Goal: Information Seeking & Learning: Learn about a topic

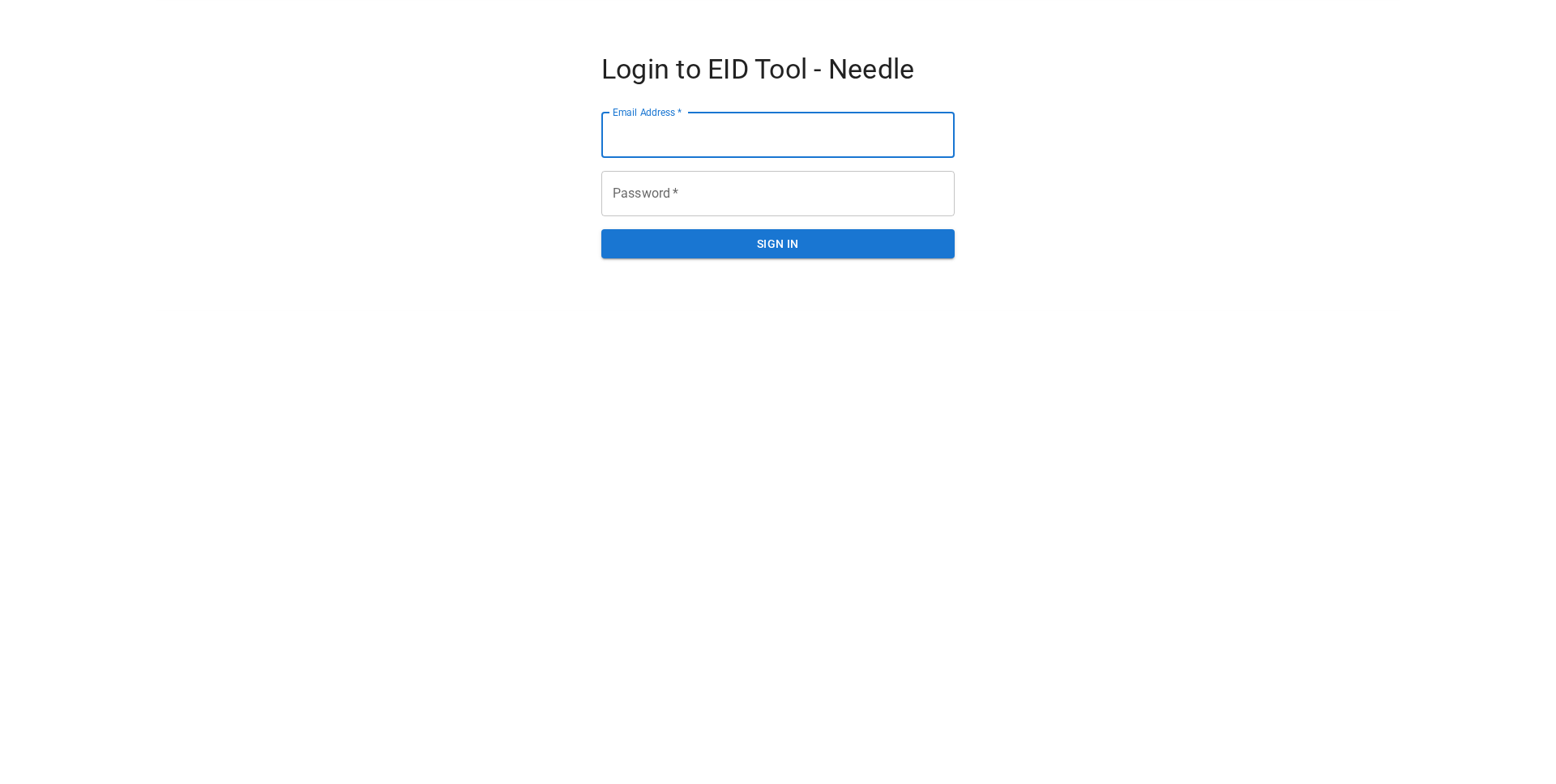
click at [847, 141] on input "Email Address   *" at bounding box center [778, 135] width 353 height 46
click at [943, 131] on input "Email Address   *" at bounding box center [778, 135] width 353 height 46
type input "**********"
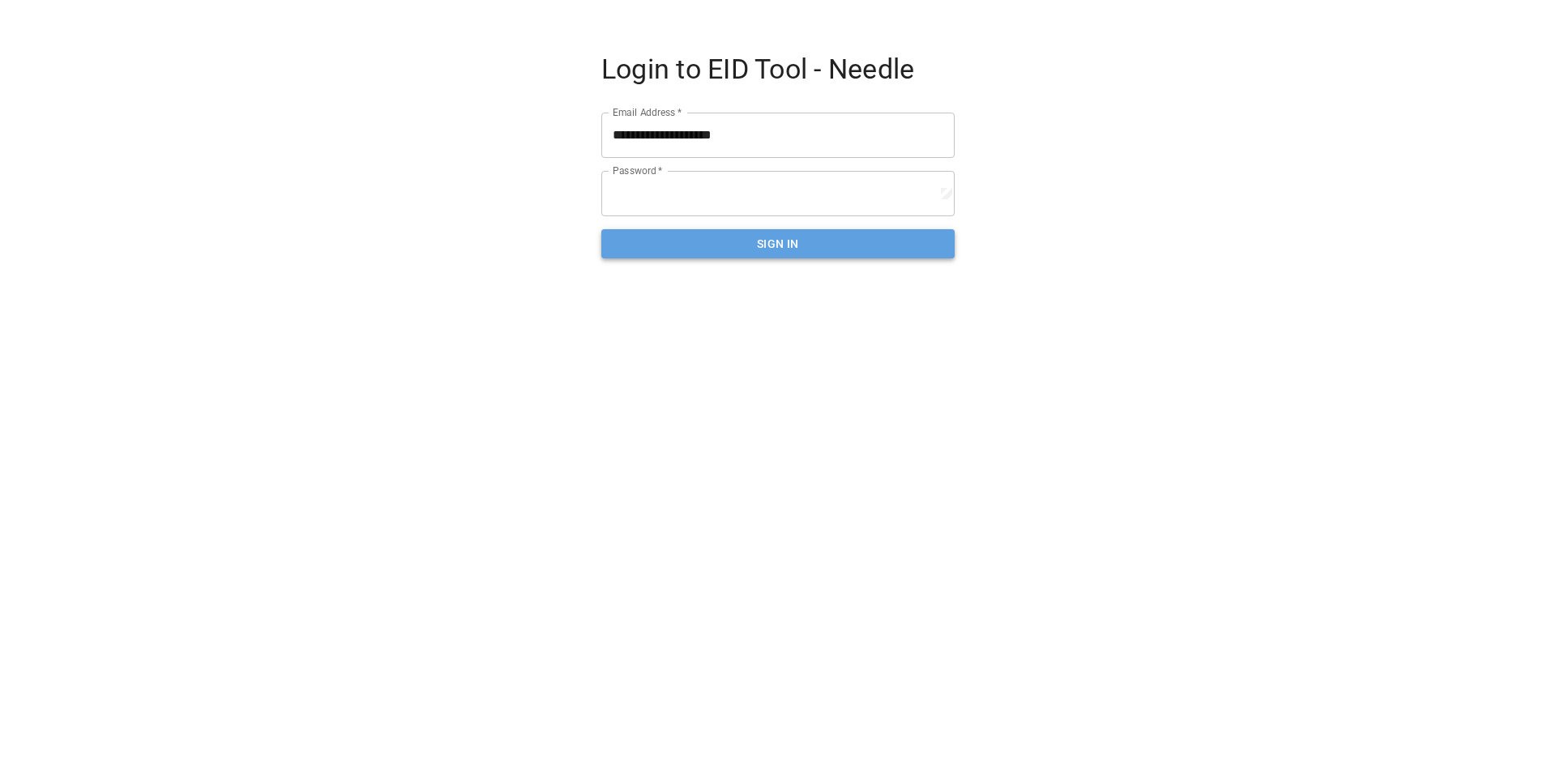
click at [790, 246] on button "SIGN IN" at bounding box center [778, 244] width 353 height 30
click at [947, 134] on input "**********" at bounding box center [778, 135] width 353 height 46
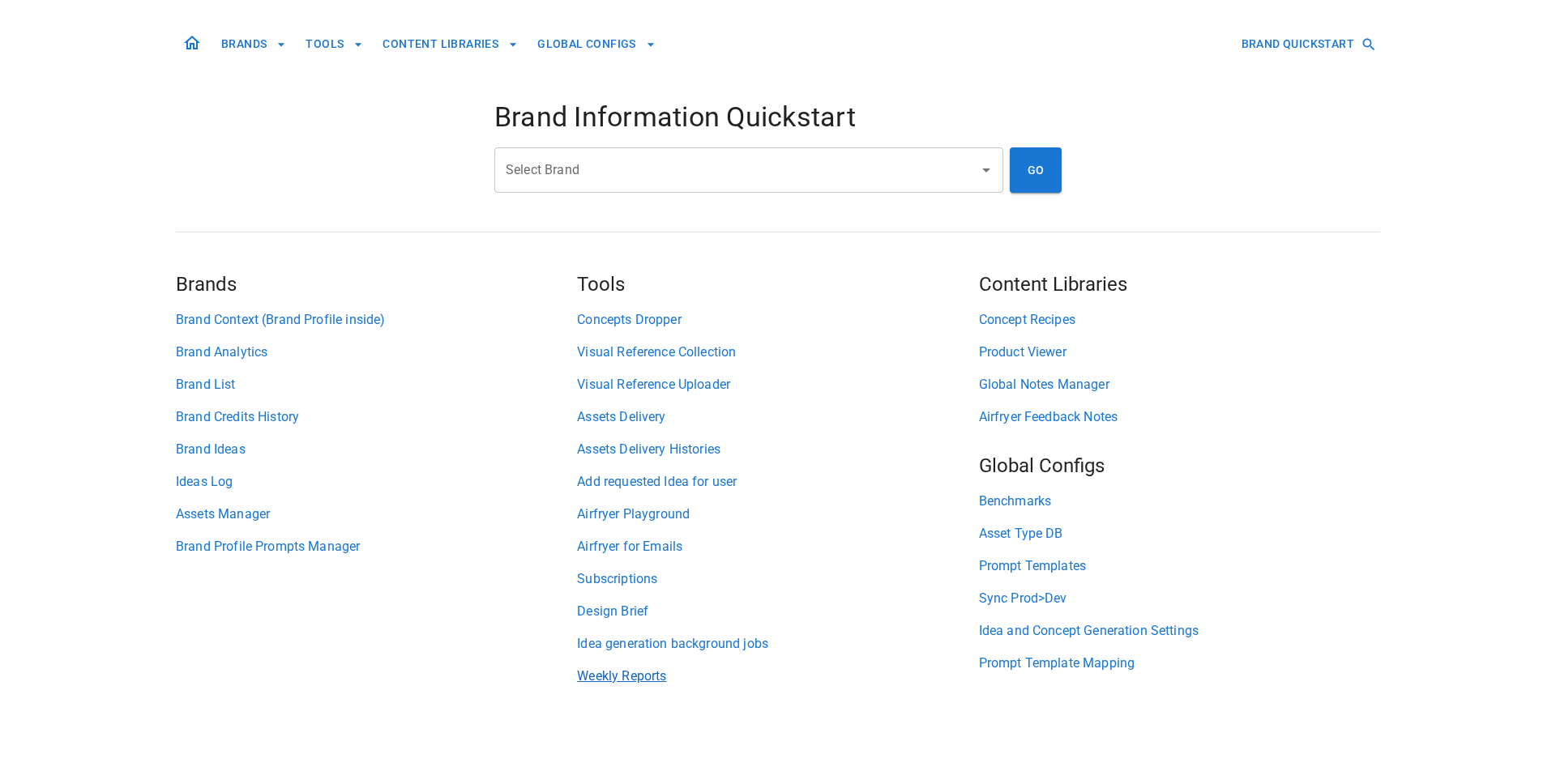
click at [632, 676] on link "Weekly Reports" at bounding box center [777, 676] width 401 height 20
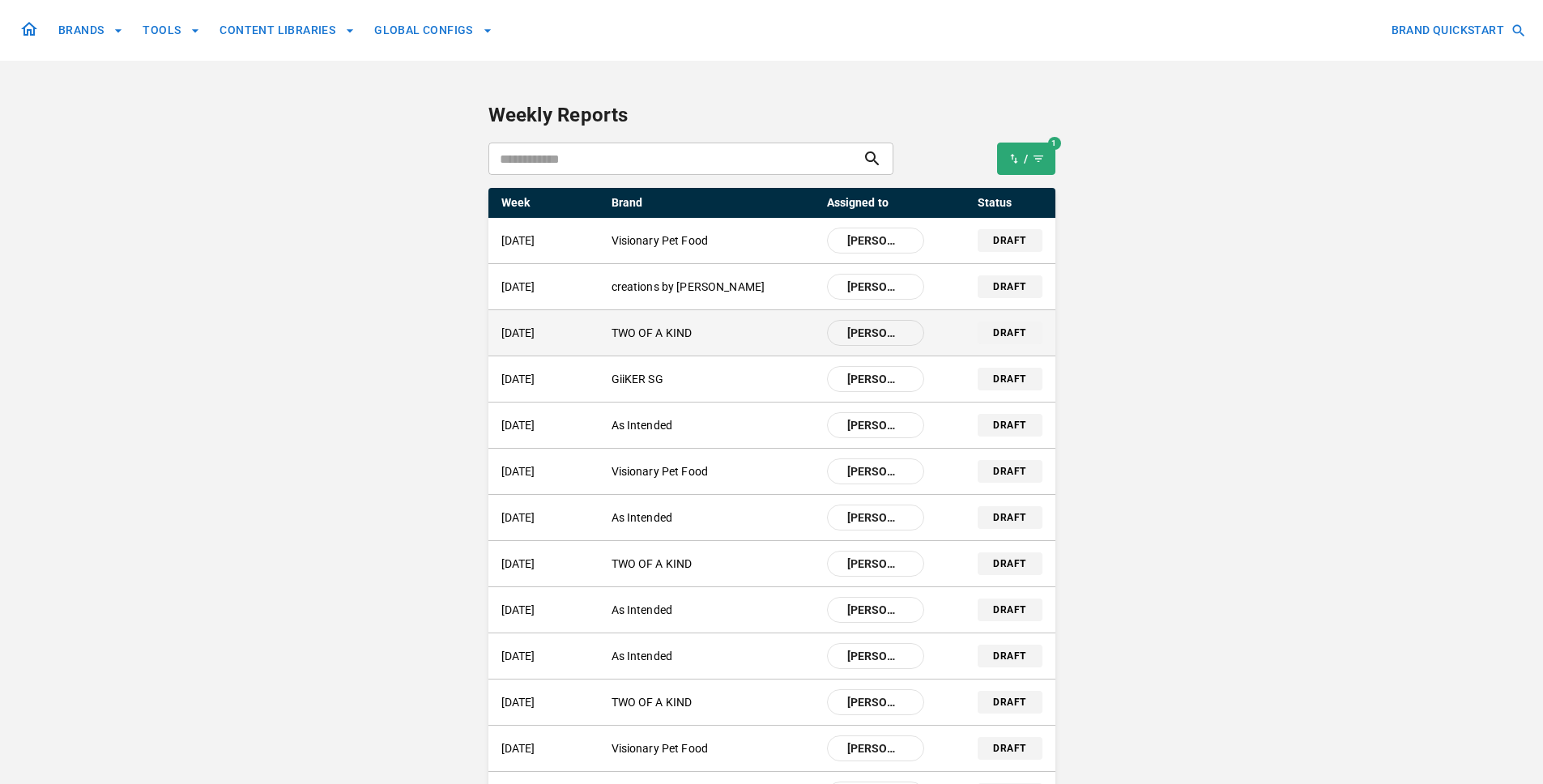
click at [685, 345] on div "[DATE] TWO OF A KIND [PERSON_NAME] draft" at bounding box center [772, 333] width 567 height 46
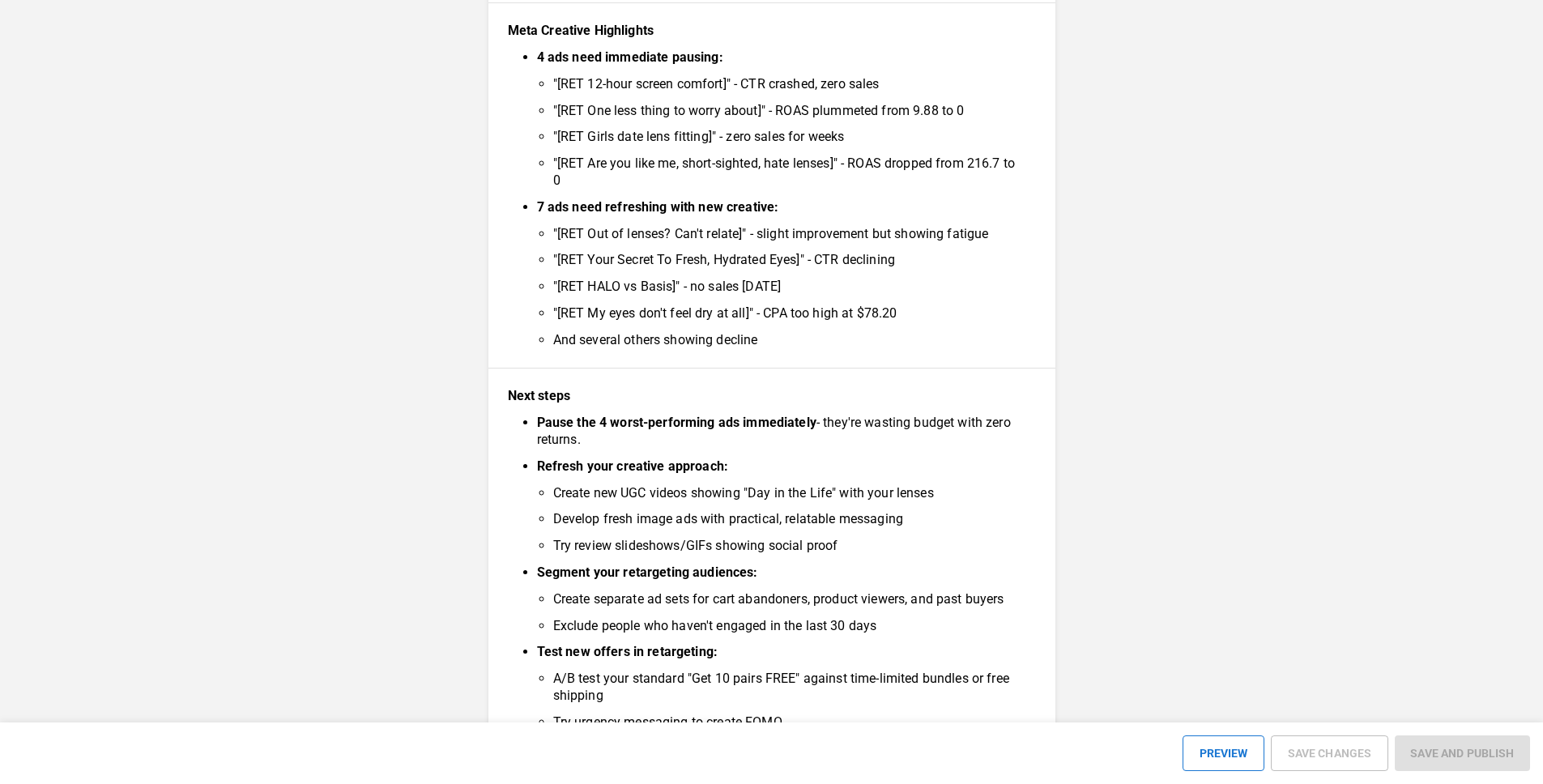
scroll to position [1296, 0]
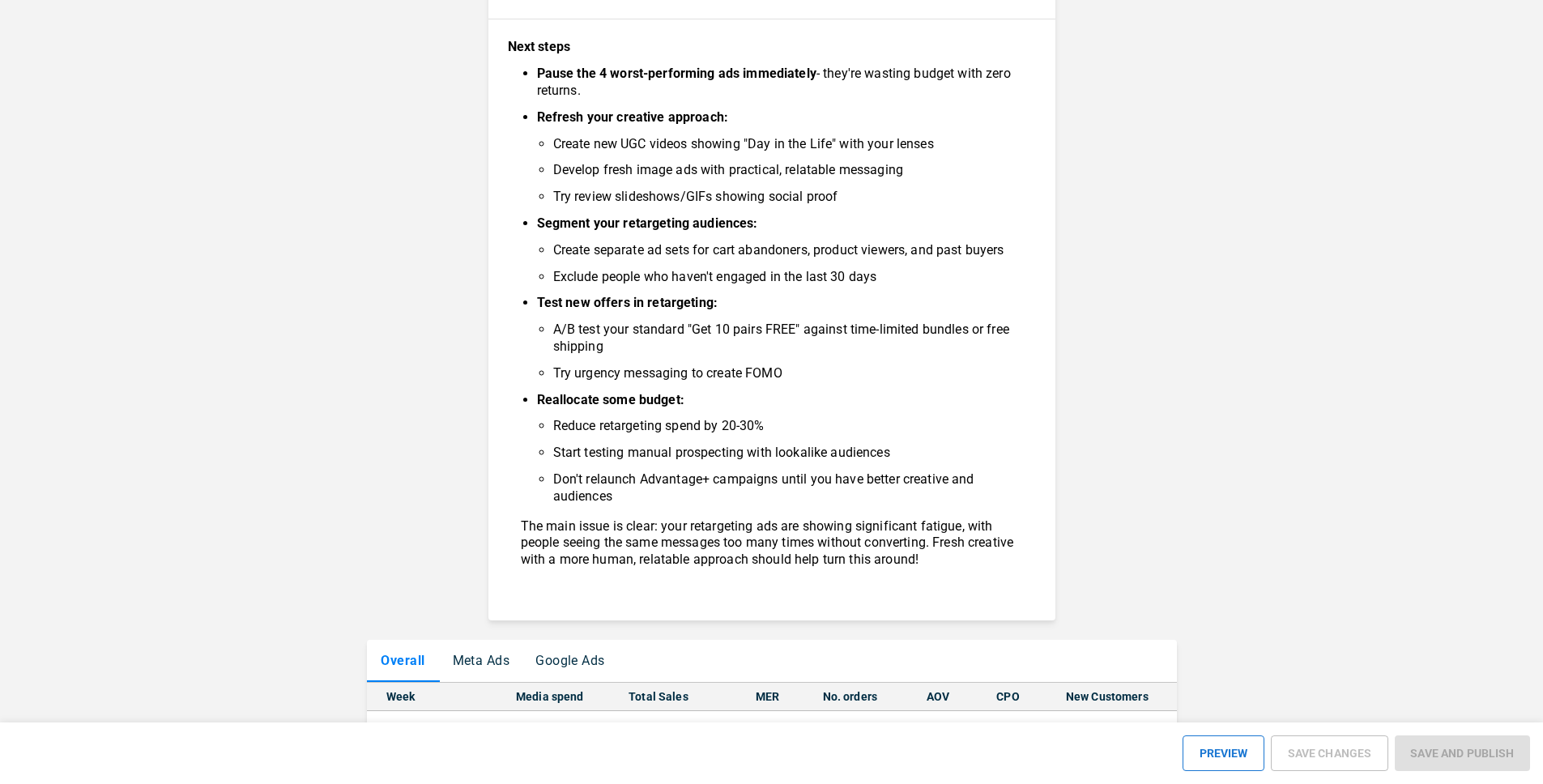
click at [512, 662] on button "Meta Ads" at bounding box center [482, 661] width 84 height 42
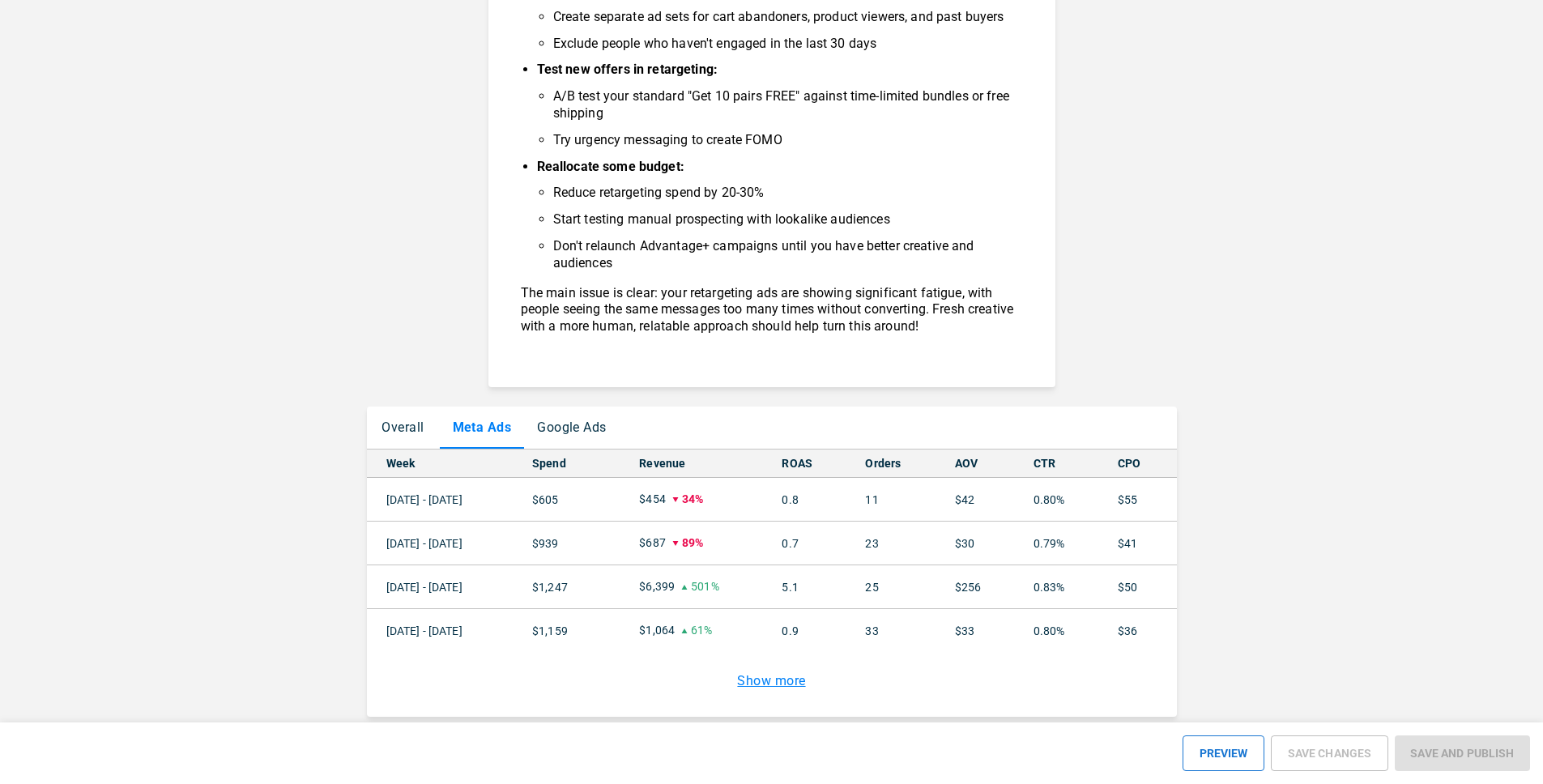
scroll to position [1555, 0]
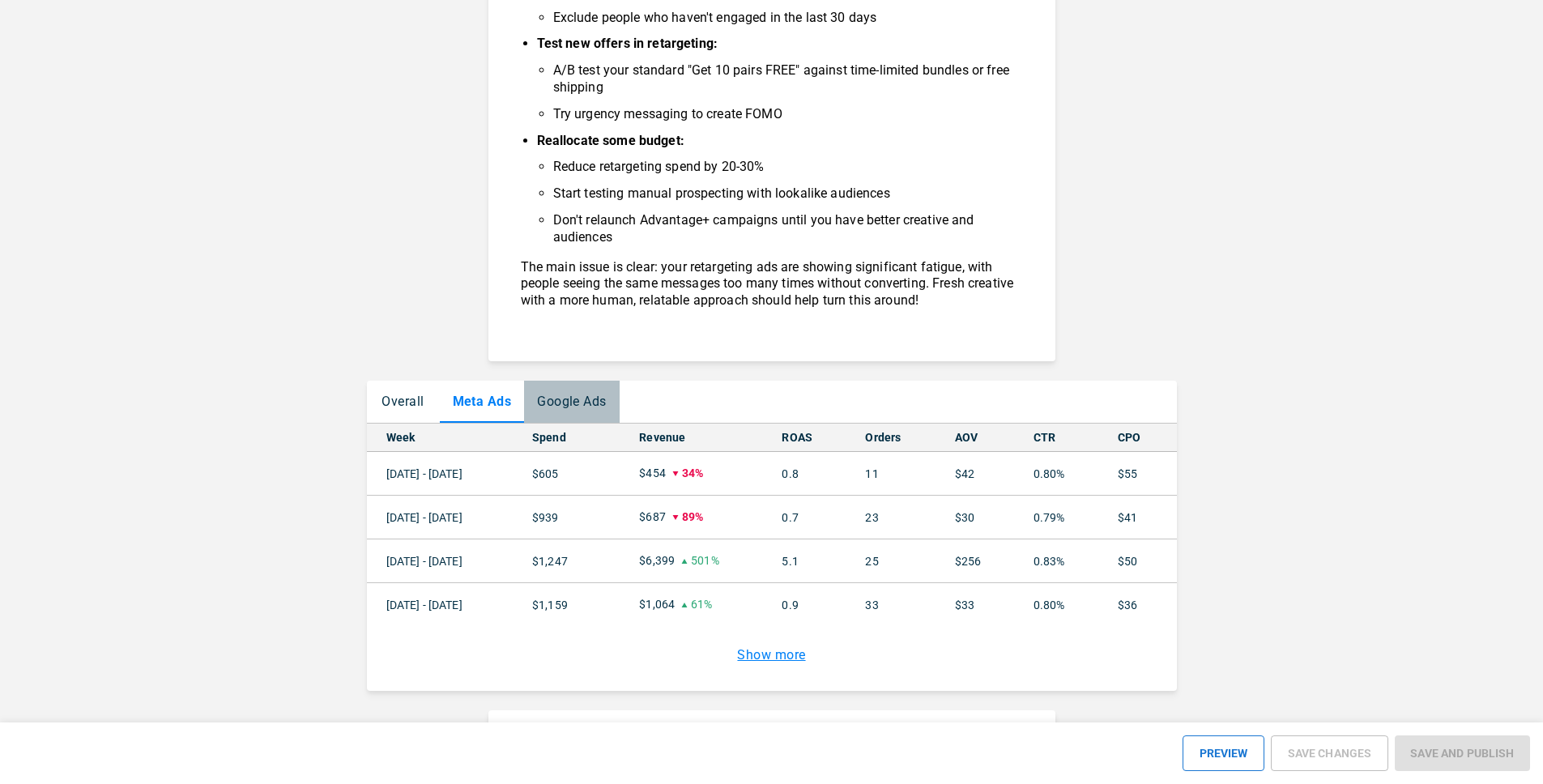
click at [581, 402] on button "Google Ads" at bounding box center [571, 401] width 96 height 42
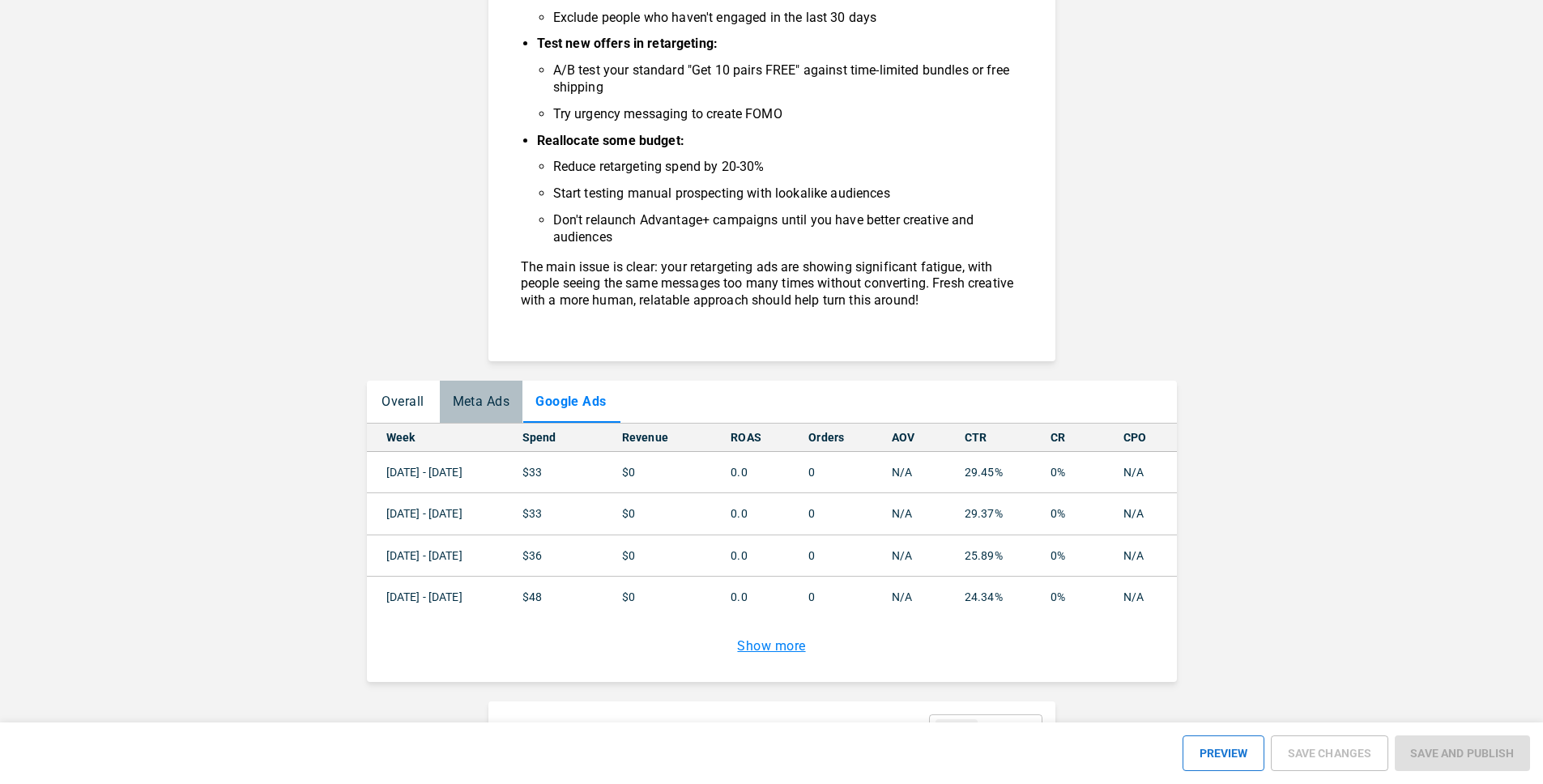
click at [494, 401] on button "Meta Ads" at bounding box center [482, 401] width 84 height 42
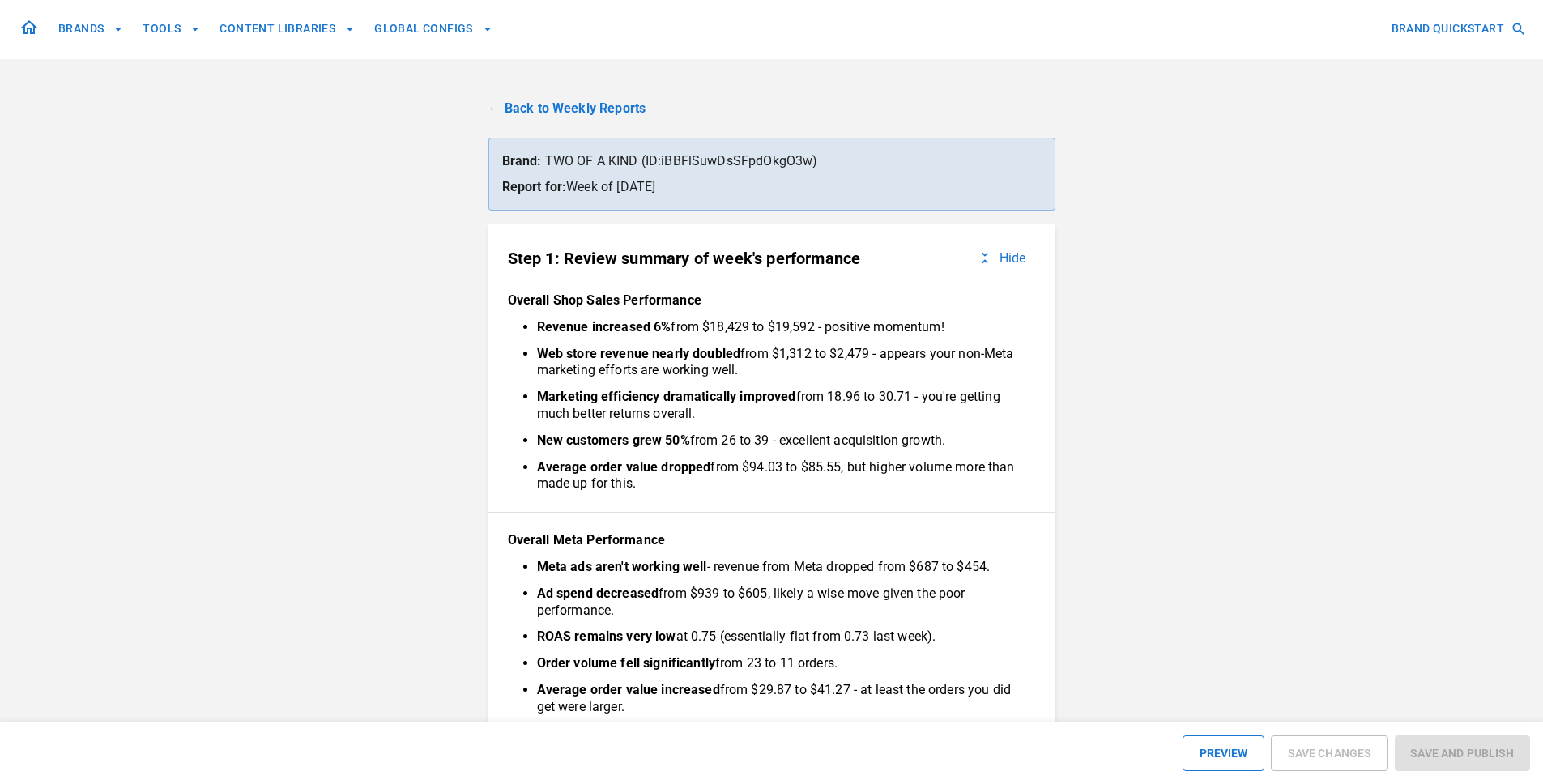
scroll to position [0, 0]
click at [540, 113] on link "← Back to Weekly Reports" at bounding box center [772, 110] width 567 height 20
click at [599, 113] on link "← Back to Weekly Reports" at bounding box center [772, 110] width 567 height 20
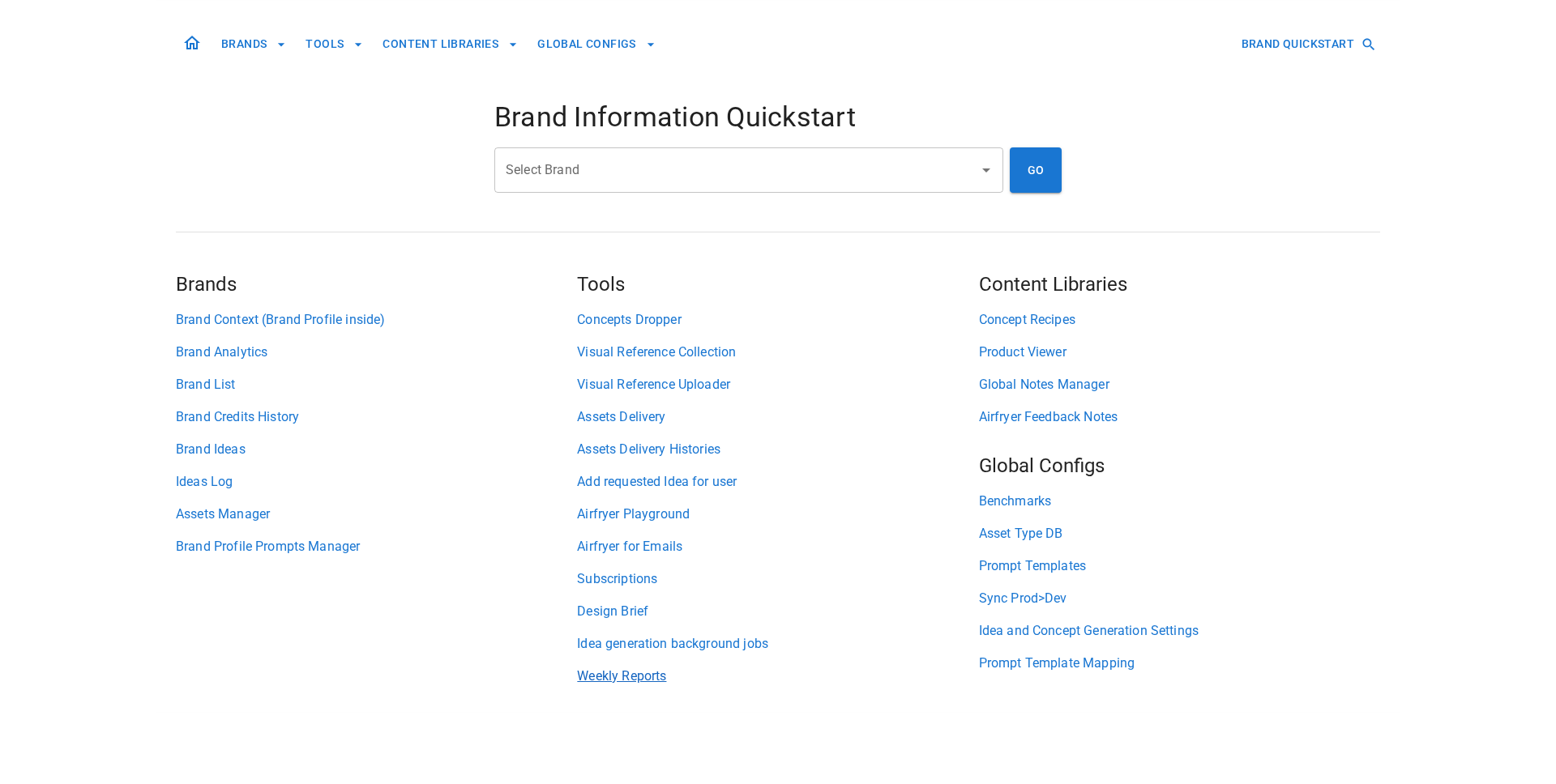
click at [645, 680] on link "Weekly Reports" at bounding box center [777, 676] width 401 height 20
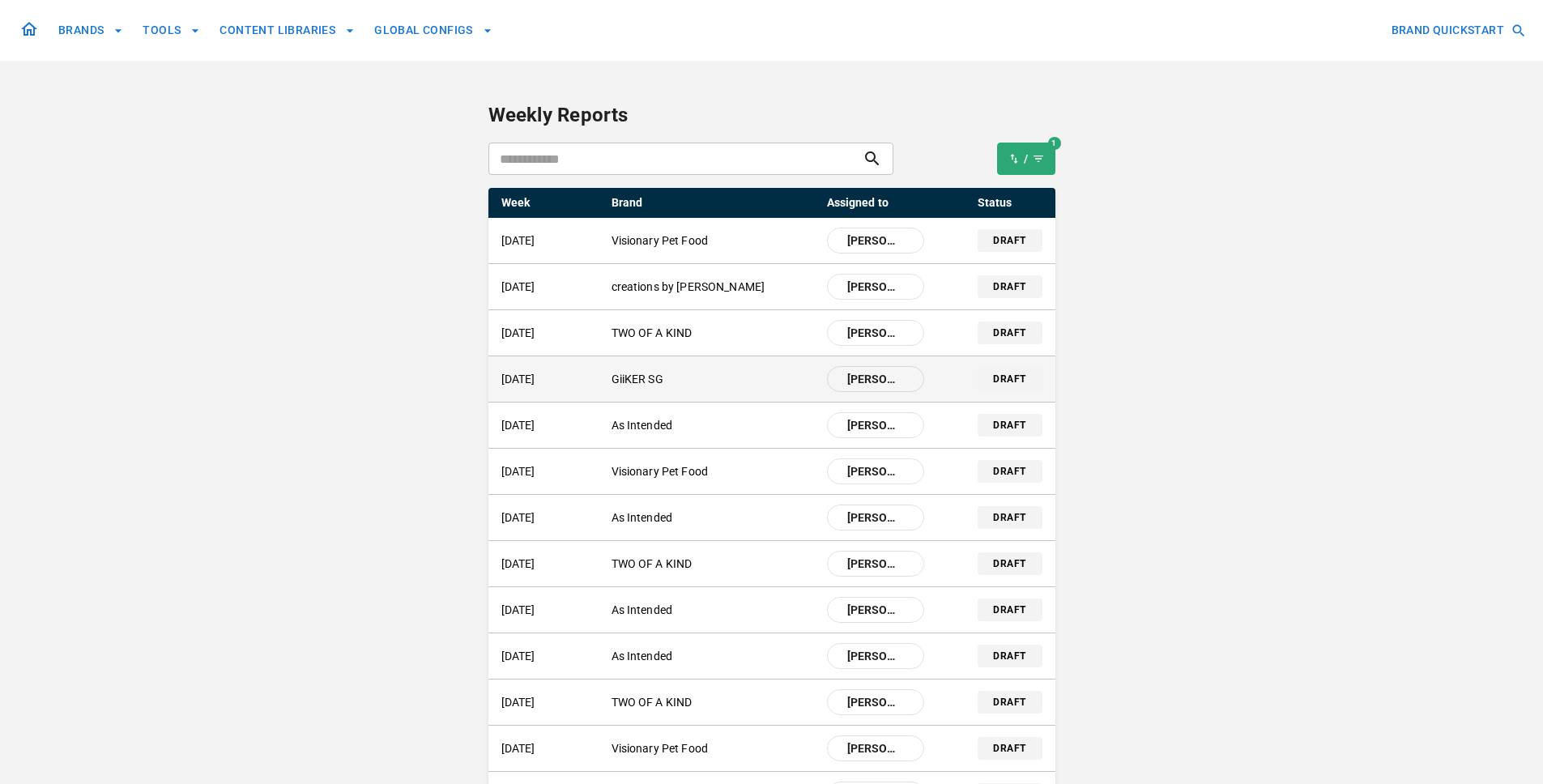
click at [716, 390] on div "[DATE] GiiKER SG [PERSON_NAME]" at bounding box center [712, 379] width 423 height 26
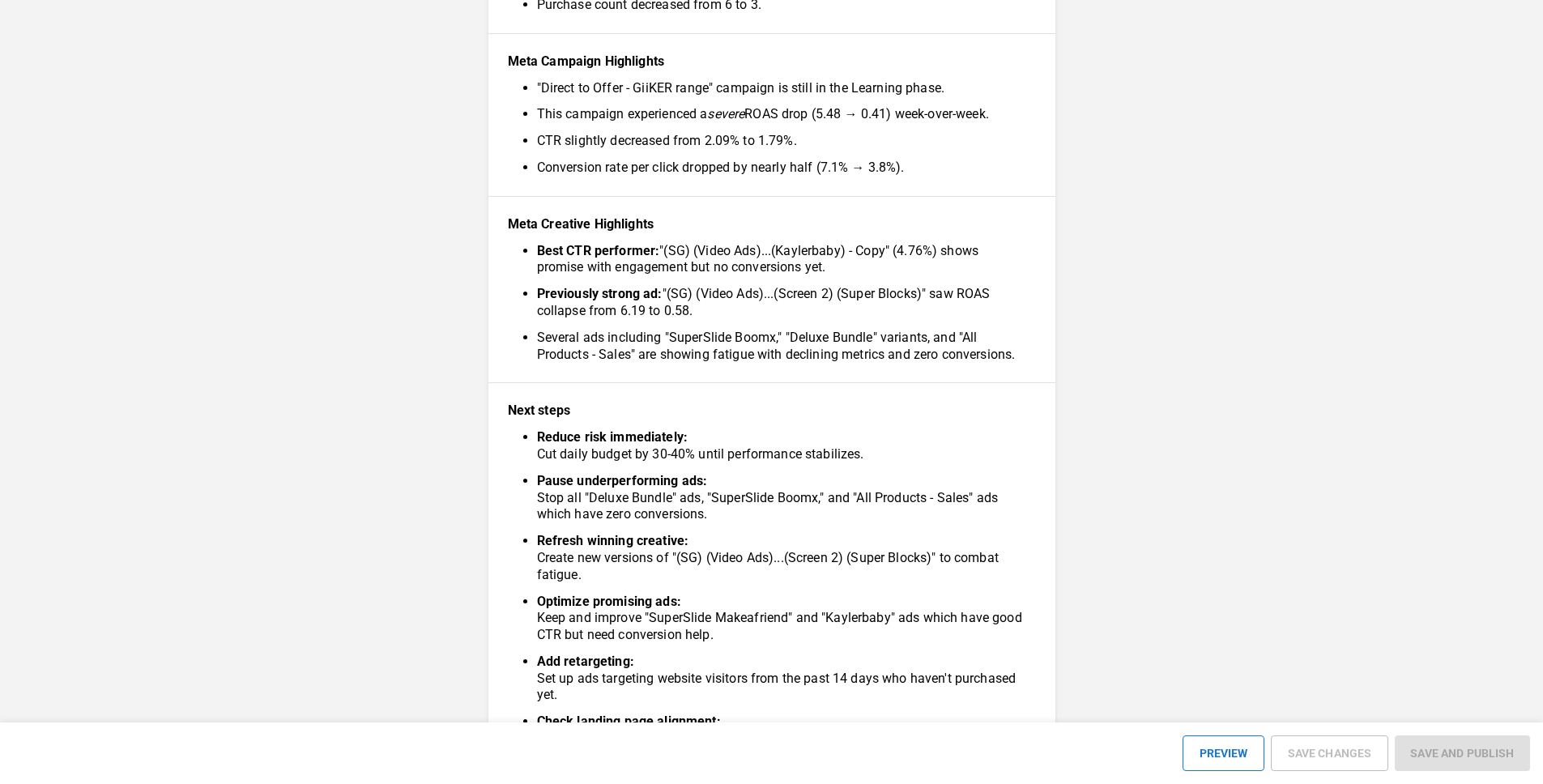
scroll to position [1037, 0]
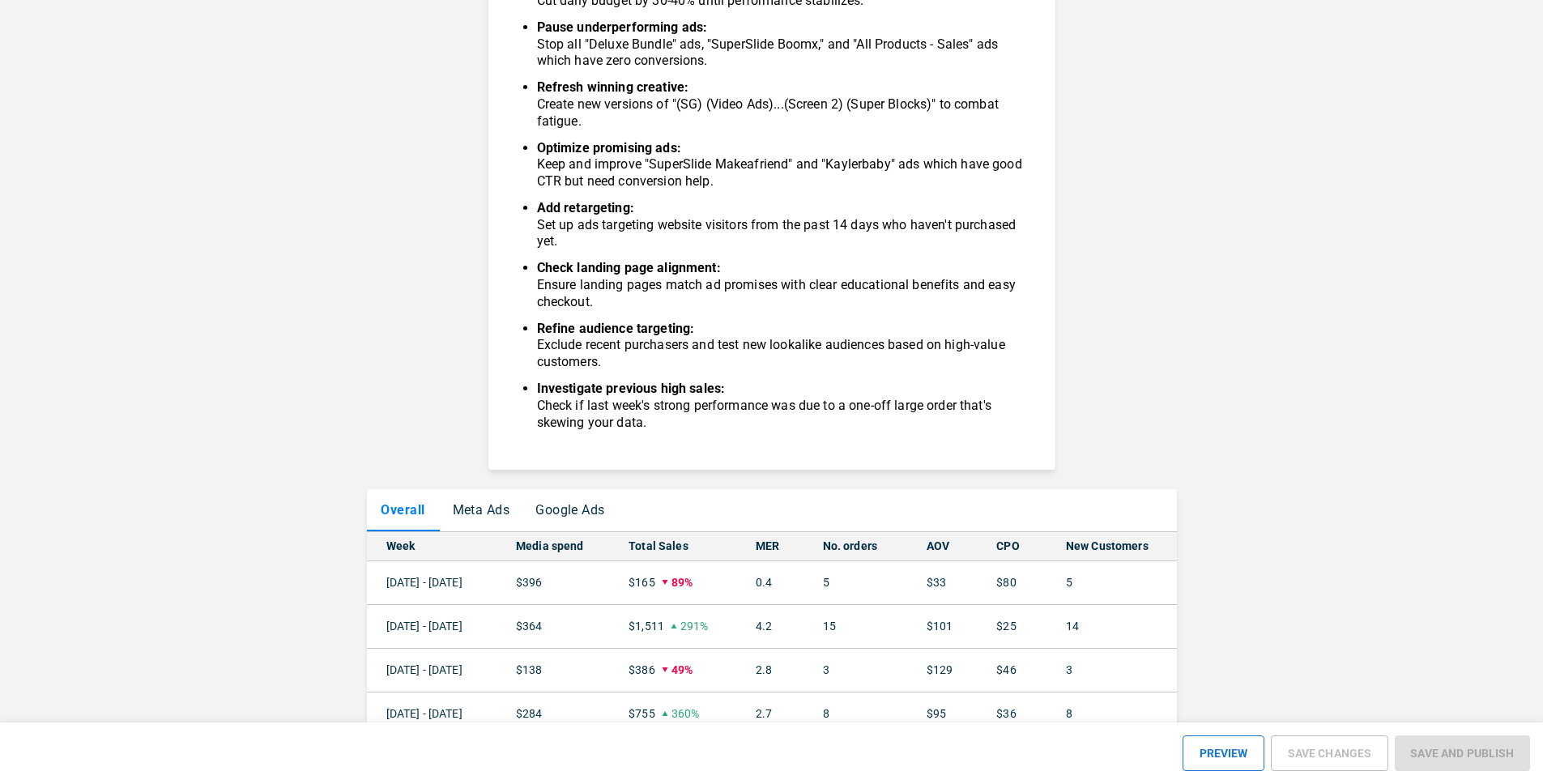
click at [509, 522] on button "Meta Ads" at bounding box center [482, 510] width 84 height 42
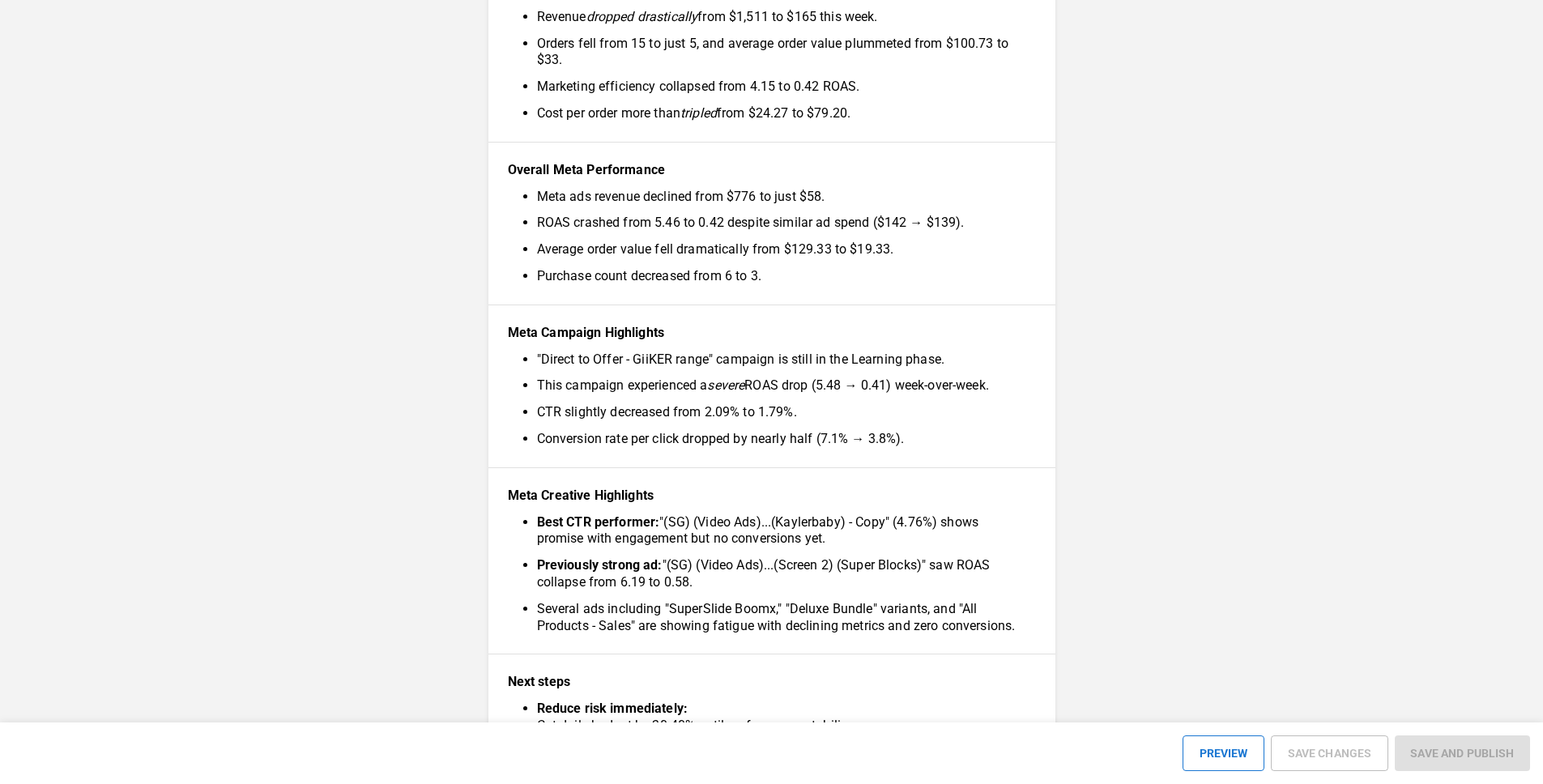
scroll to position [65, 0]
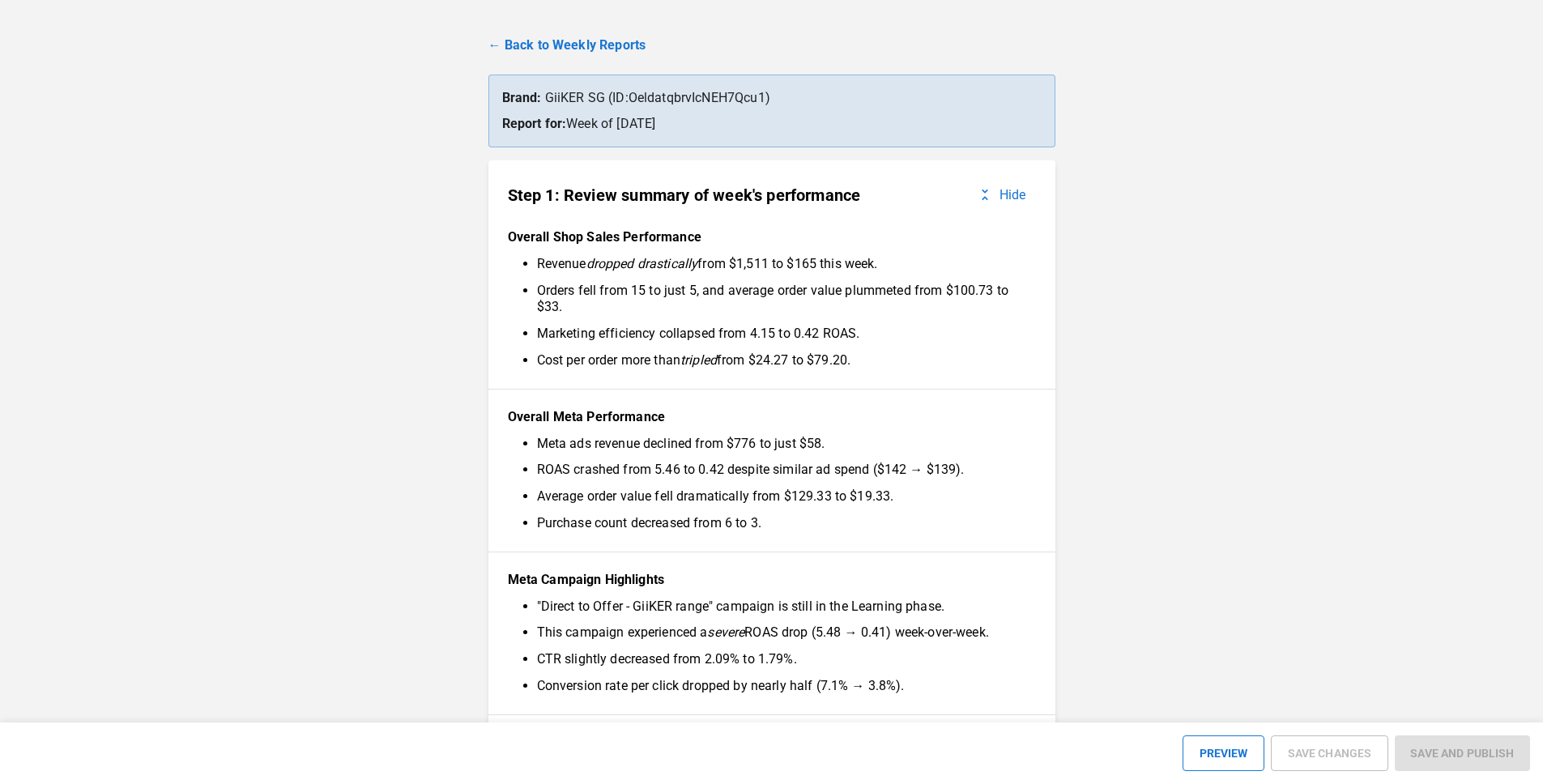
click at [599, 51] on link "← Back to Weekly Reports" at bounding box center [772, 45] width 567 height 20
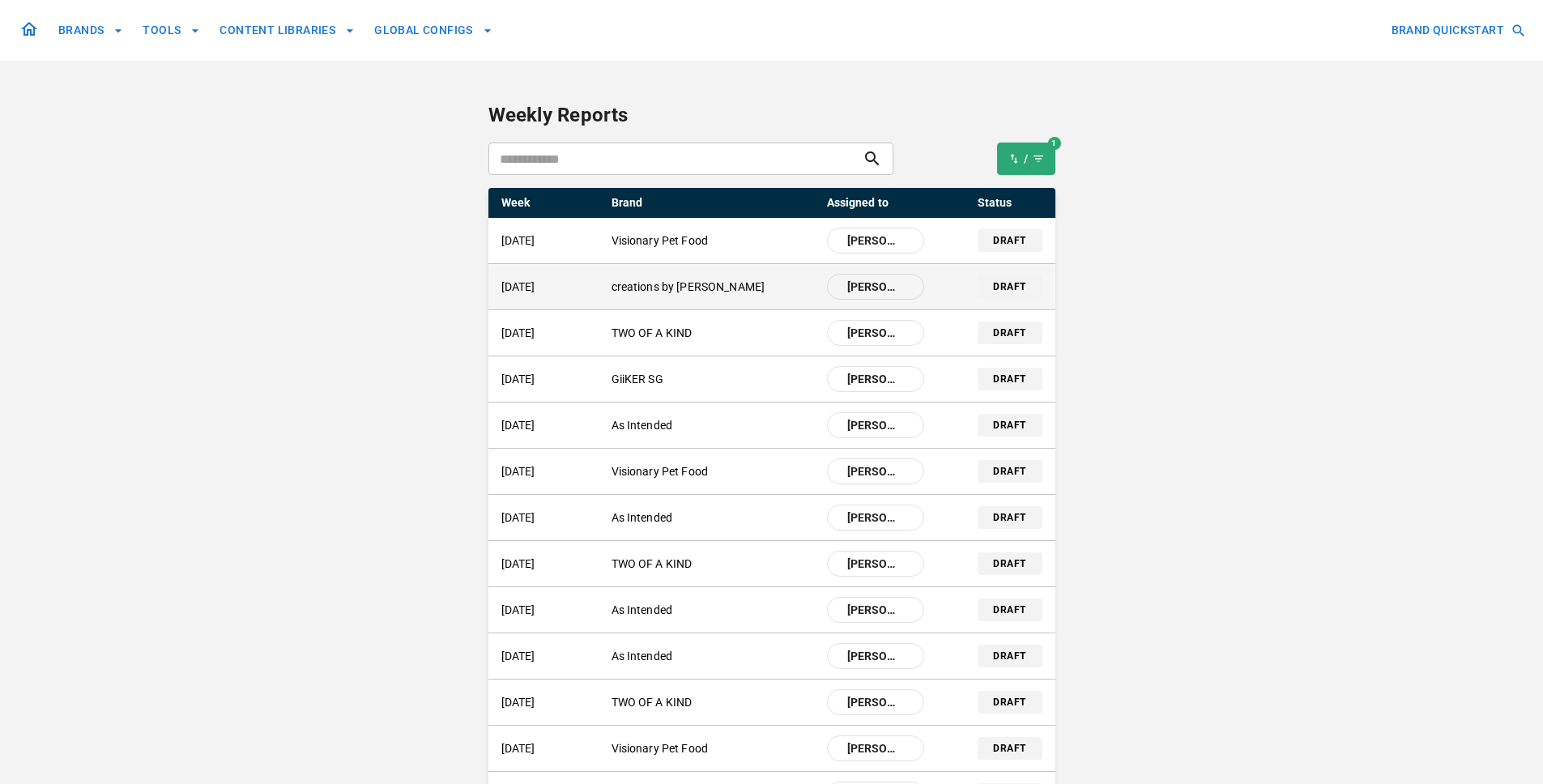
click at [651, 283] on p "creations by [PERSON_NAME]" at bounding box center [712, 287] width 202 height 17
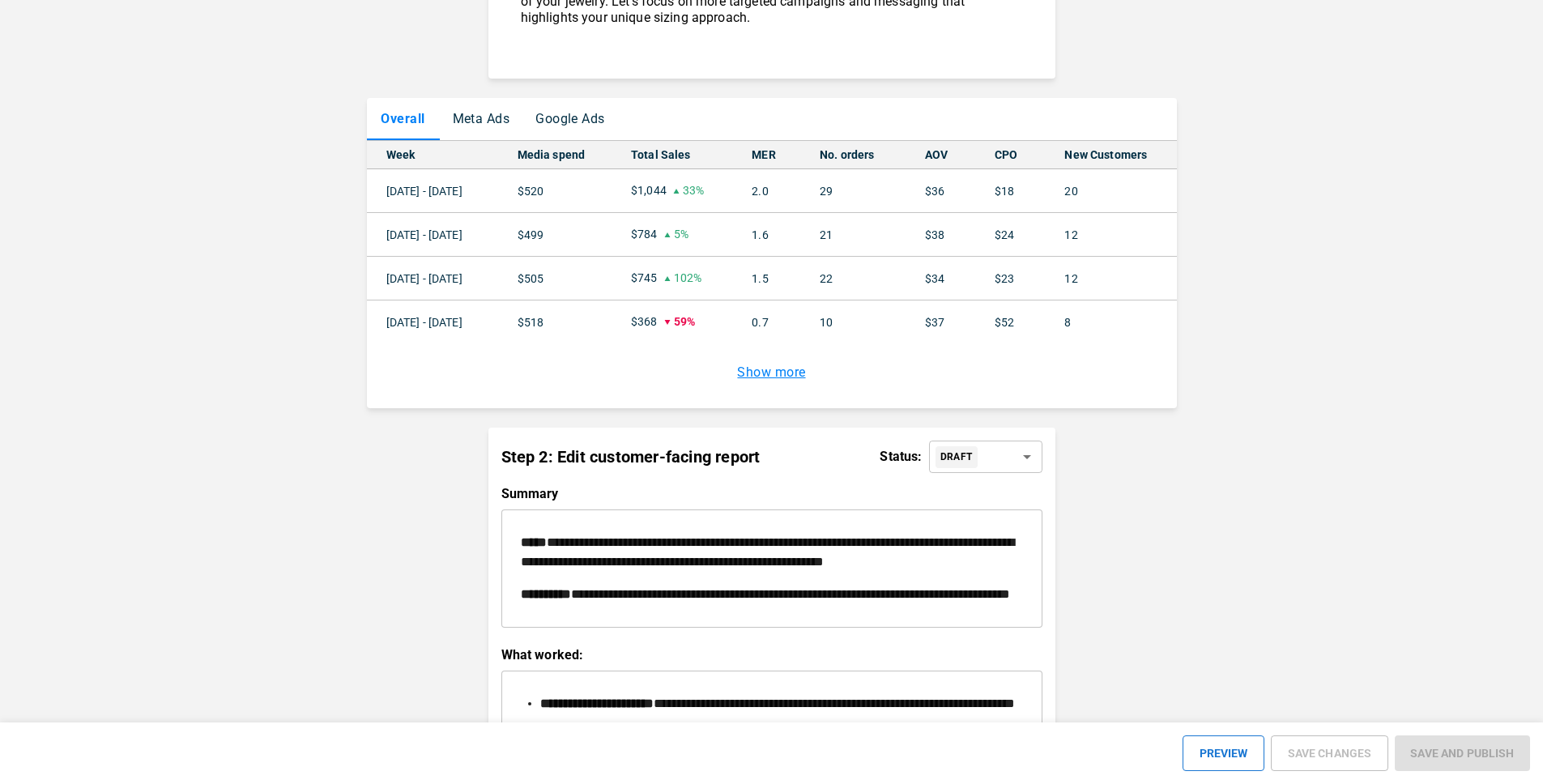
scroll to position [1605, 0]
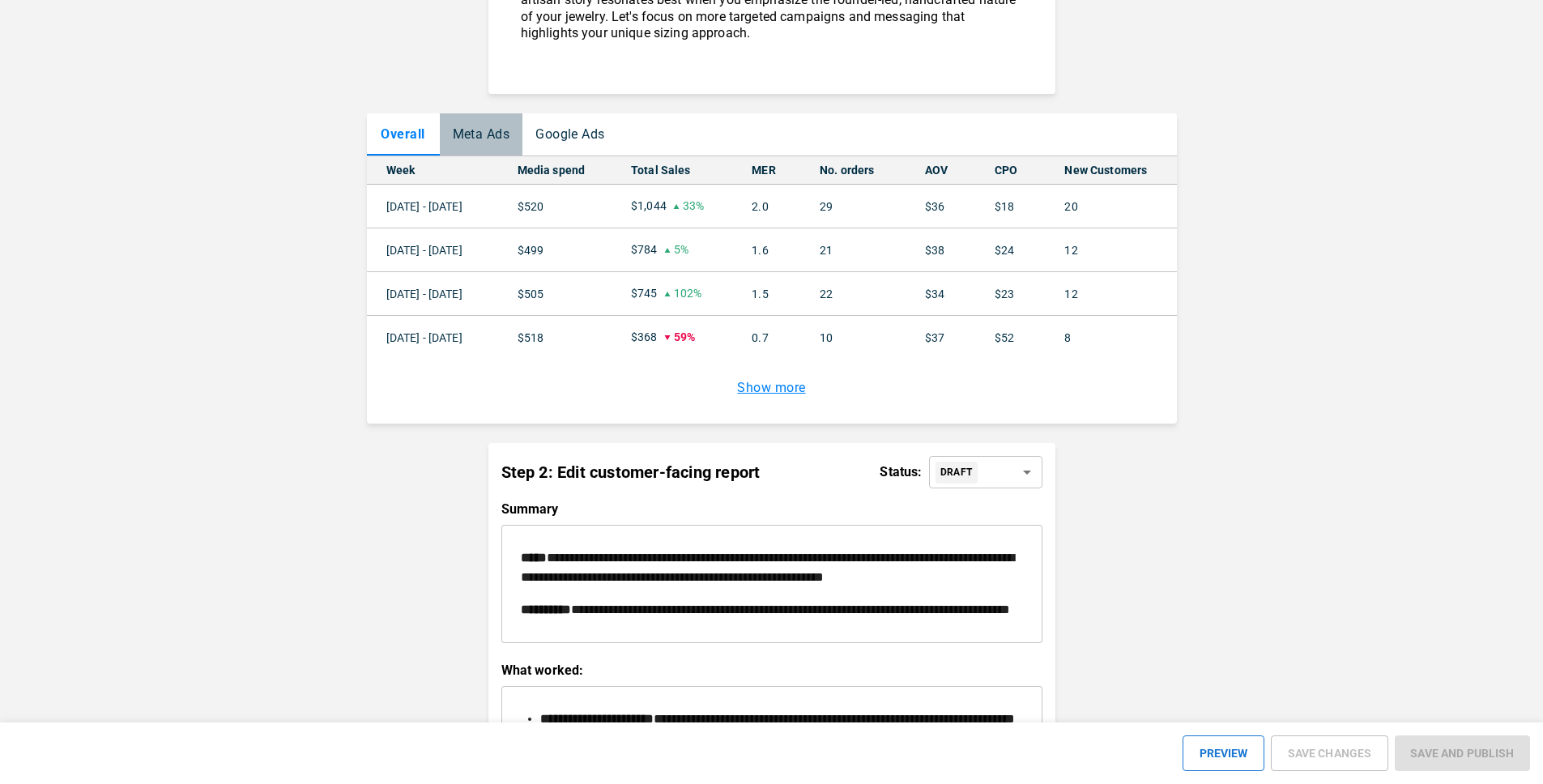
click at [508, 121] on button "Meta Ads" at bounding box center [482, 134] width 84 height 42
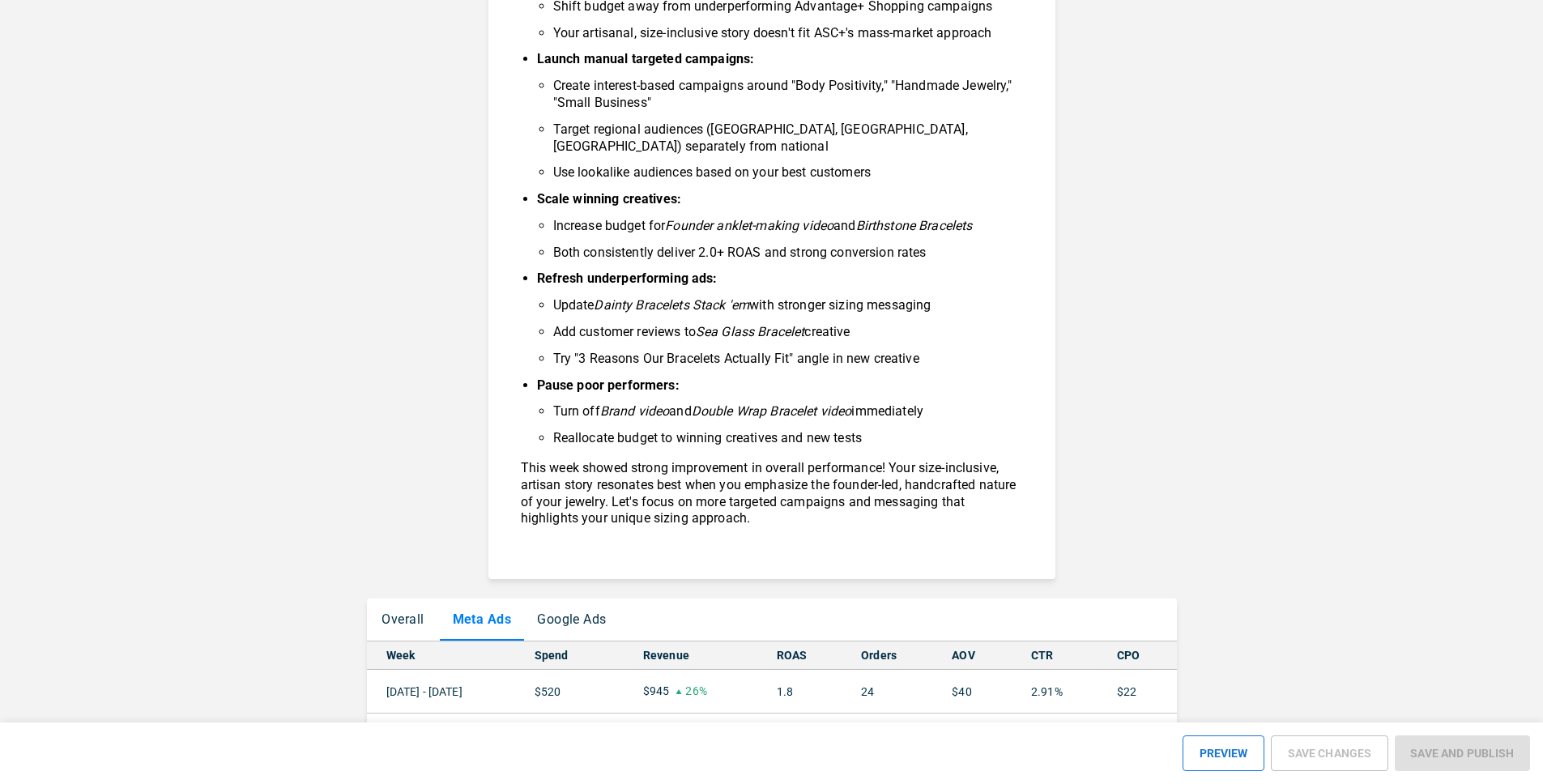
scroll to position [1346, 0]
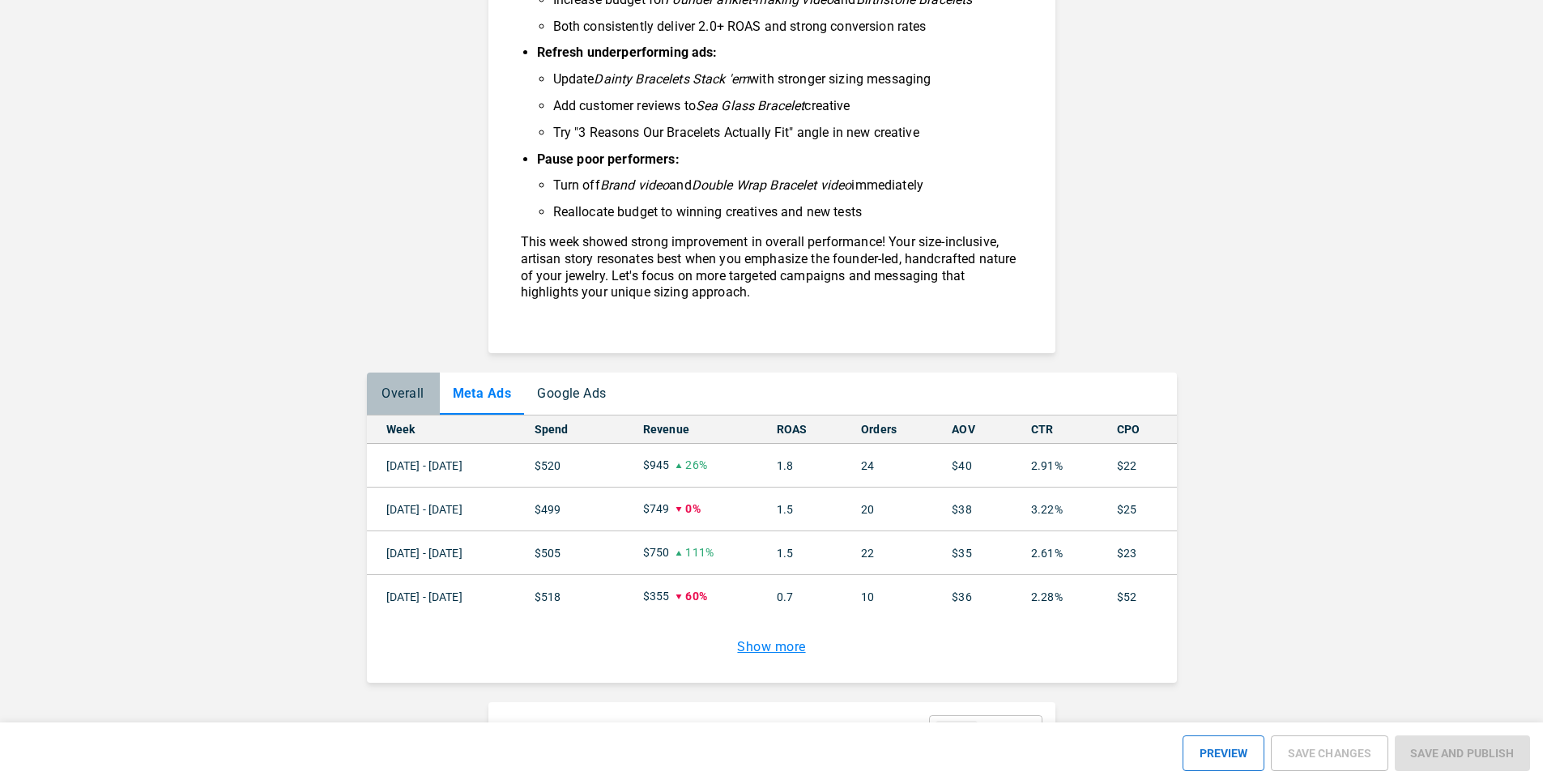
click at [402, 383] on button "Overall" at bounding box center [403, 394] width 73 height 42
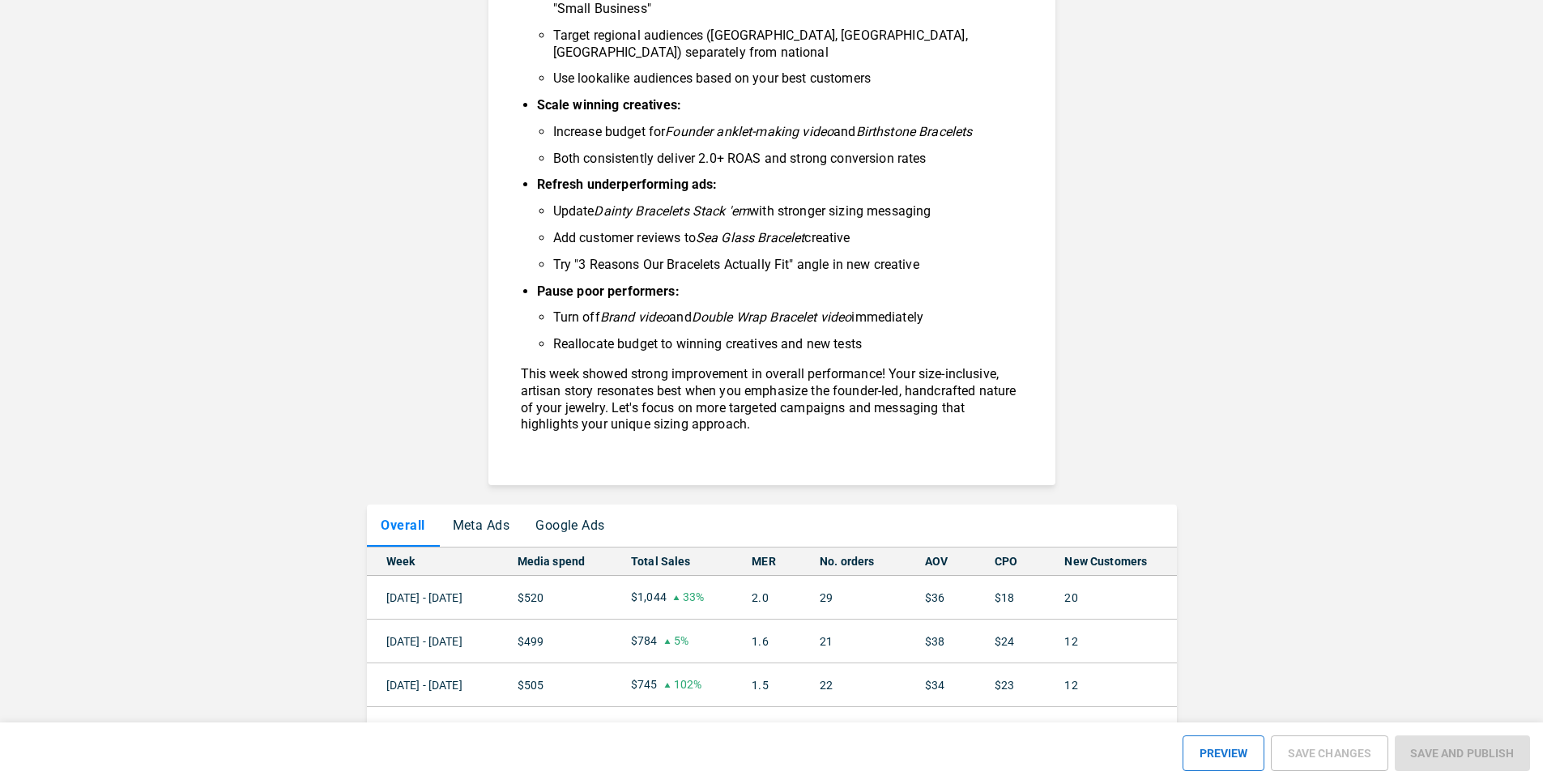
scroll to position [1216, 0]
click at [496, 502] on button "Meta Ads" at bounding box center [482, 523] width 84 height 42
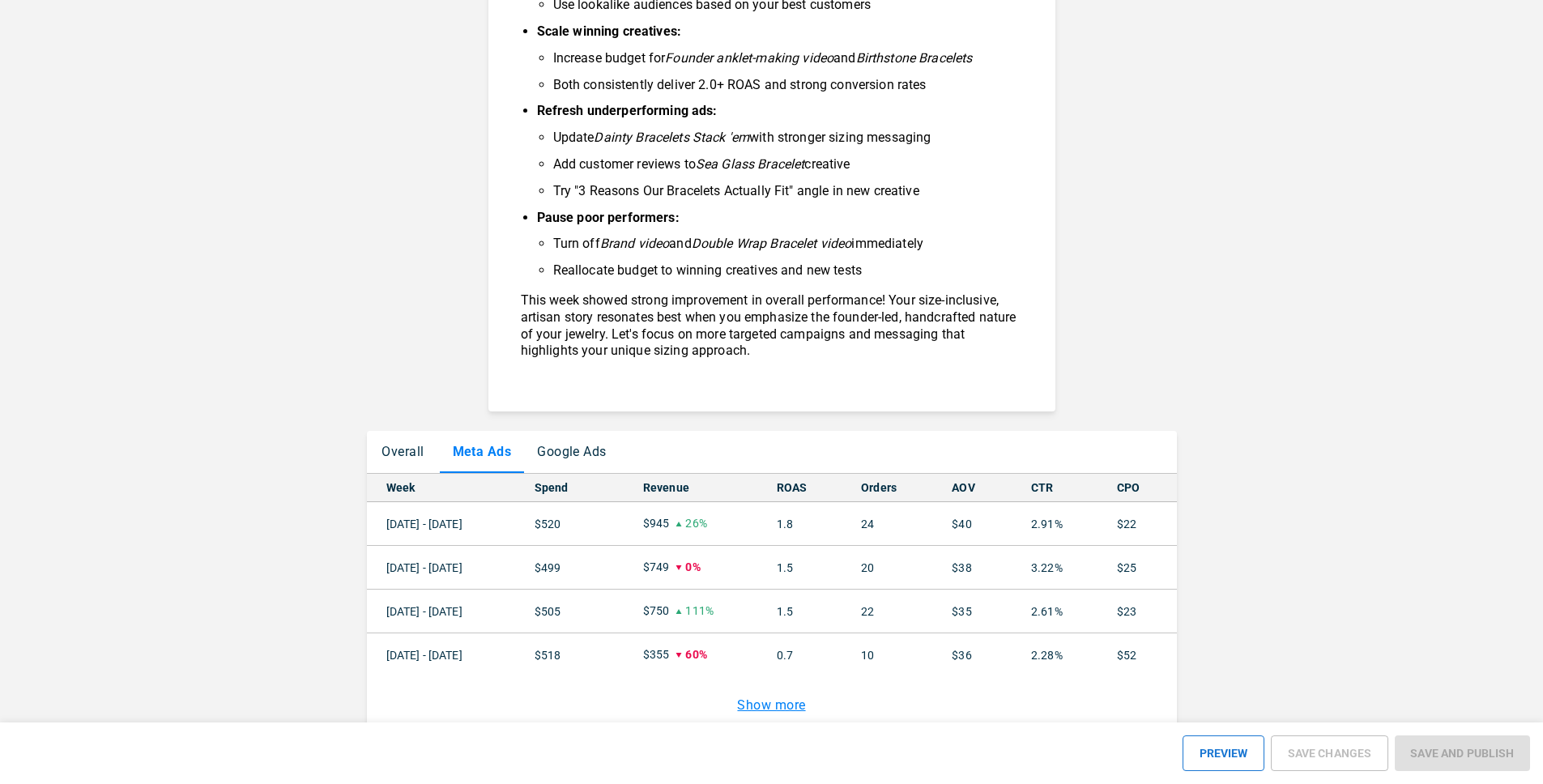
scroll to position [1296, 0]
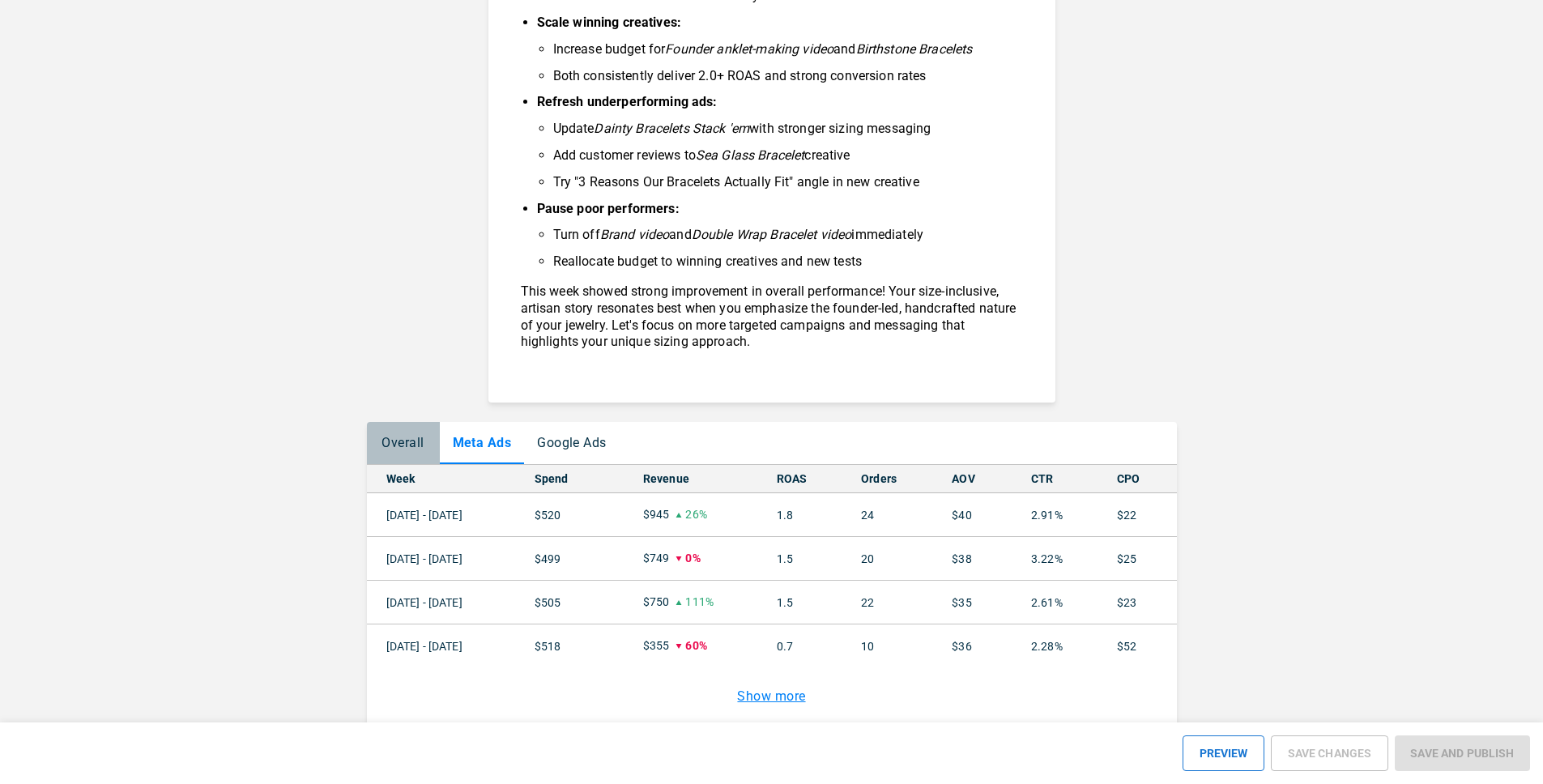
click at [400, 438] on button "Overall" at bounding box center [403, 443] width 73 height 42
